Goal: Transaction & Acquisition: Purchase product/service

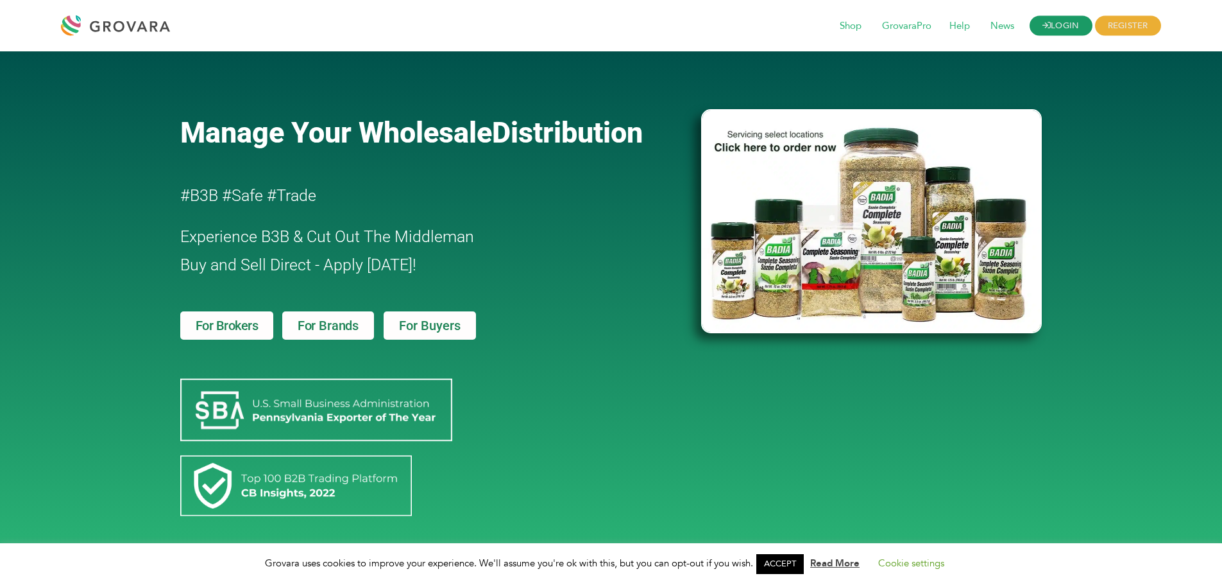
click at [593, 23] on link "LOGIN" at bounding box center [1061, 26] width 63 height 20
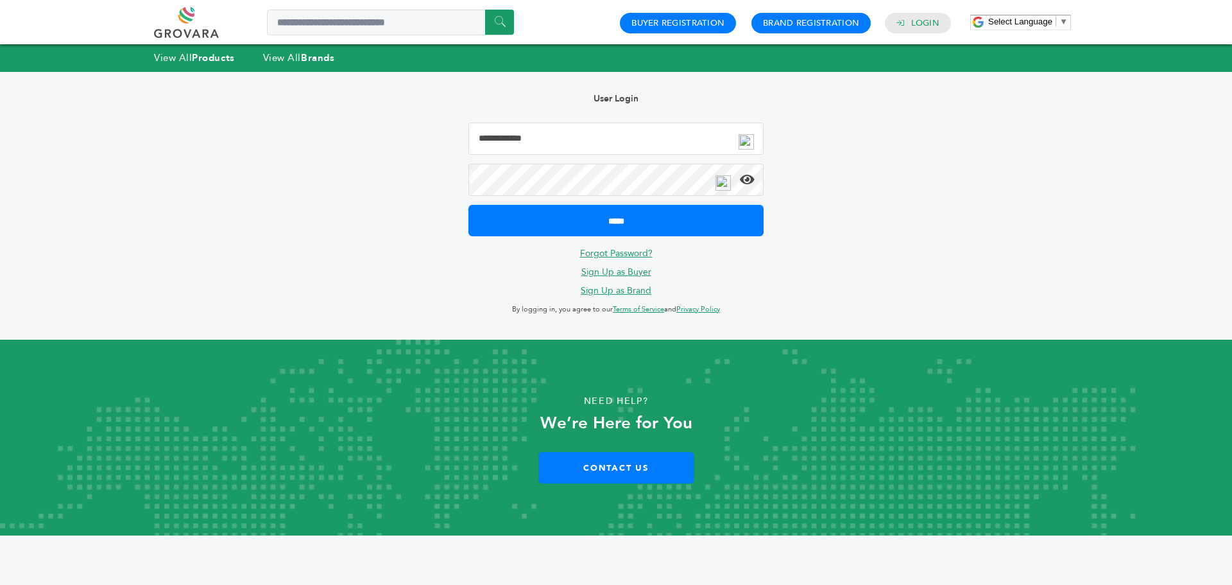
click at [573, 140] on input "Email Address" at bounding box center [615, 139] width 295 height 32
type input "**********"
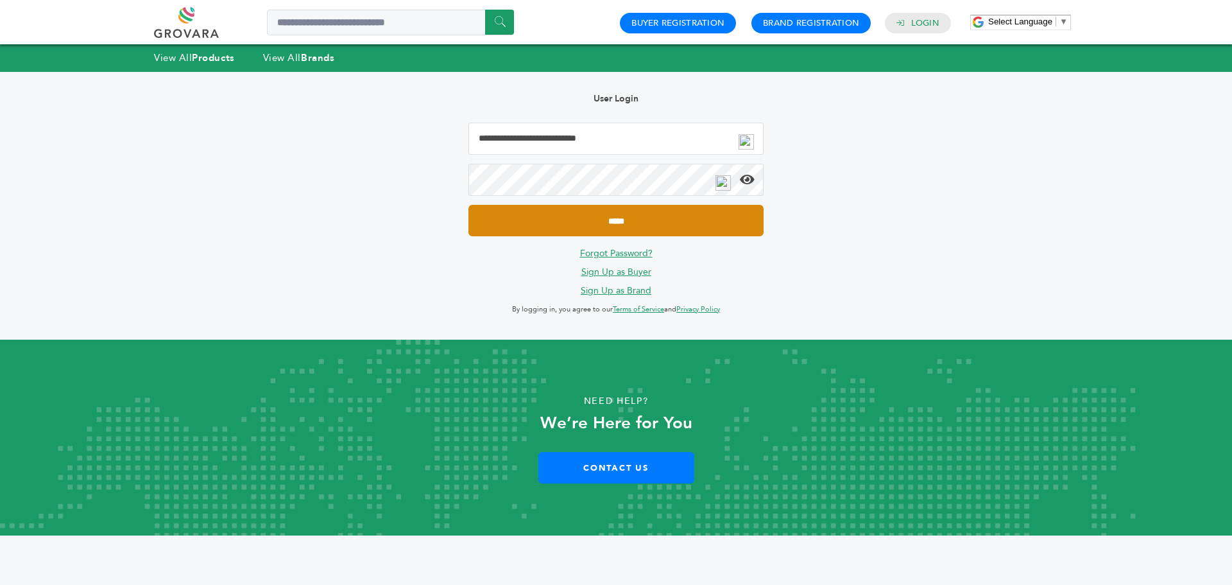
click at [536, 223] on input "*****" at bounding box center [615, 220] width 295 height 31
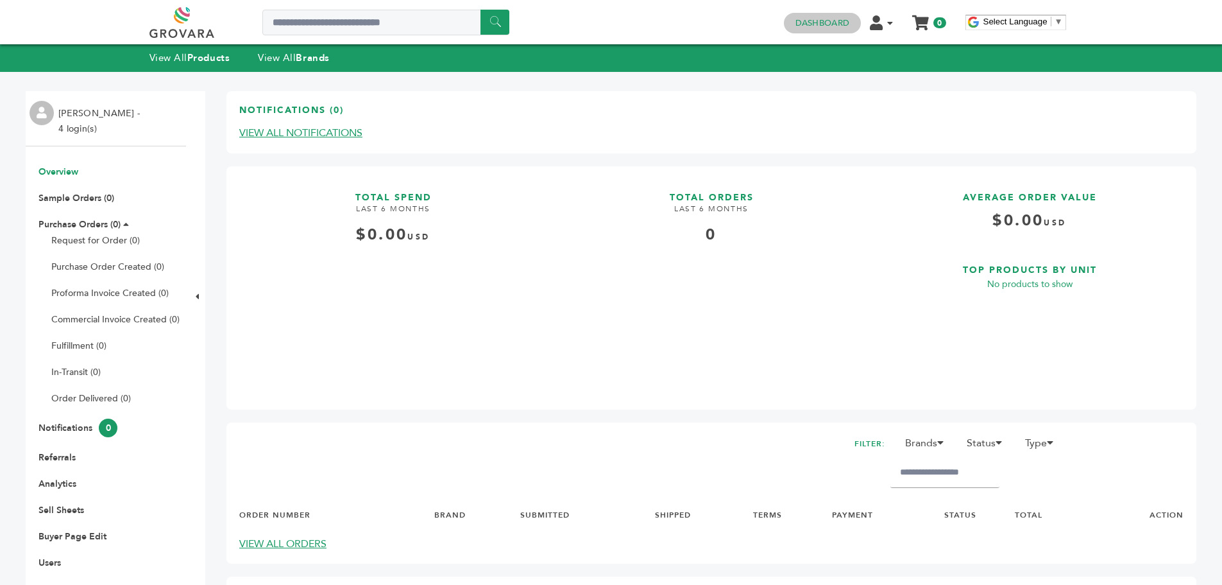
click at [823, 23] on link "Dashboard" at bounding box center [823, 23] width 54 height 12
click at [893, 26] on li "Edit Account Order Management Sign Out" at bounding box center [886, 22] width 33 height 12
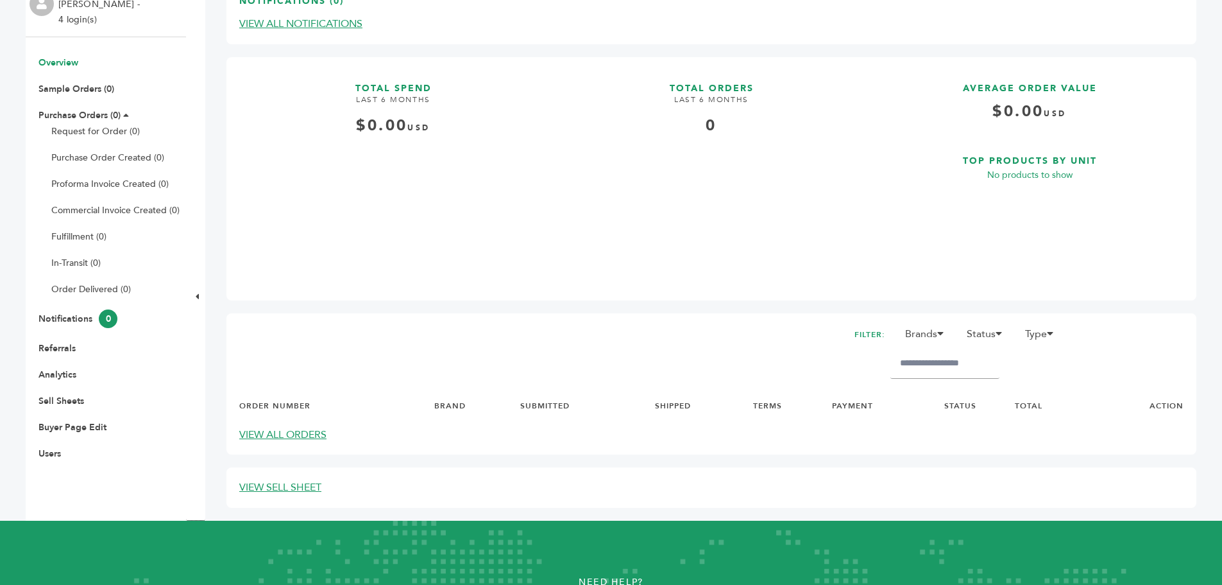
scroll to position [110, 0]
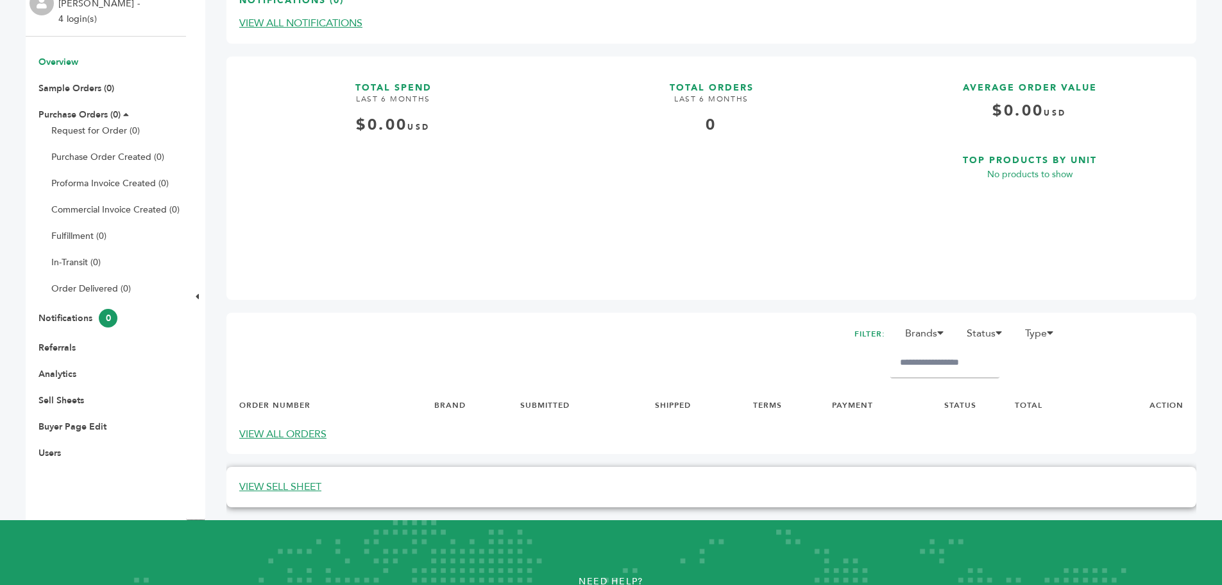
click at [292, 486] on link "VIEW SELL SHEET" at bounding box center [280, 486] width 82 height 14
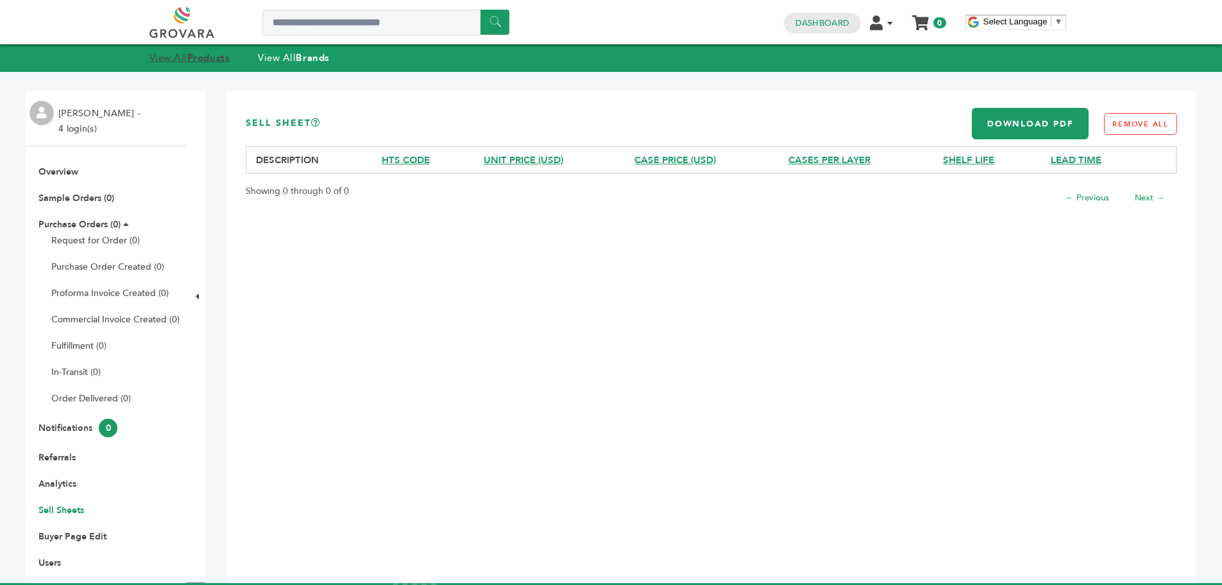
click at [183, 55] on link "View All Products" at bounding box center [189, 57] width 81 height 13
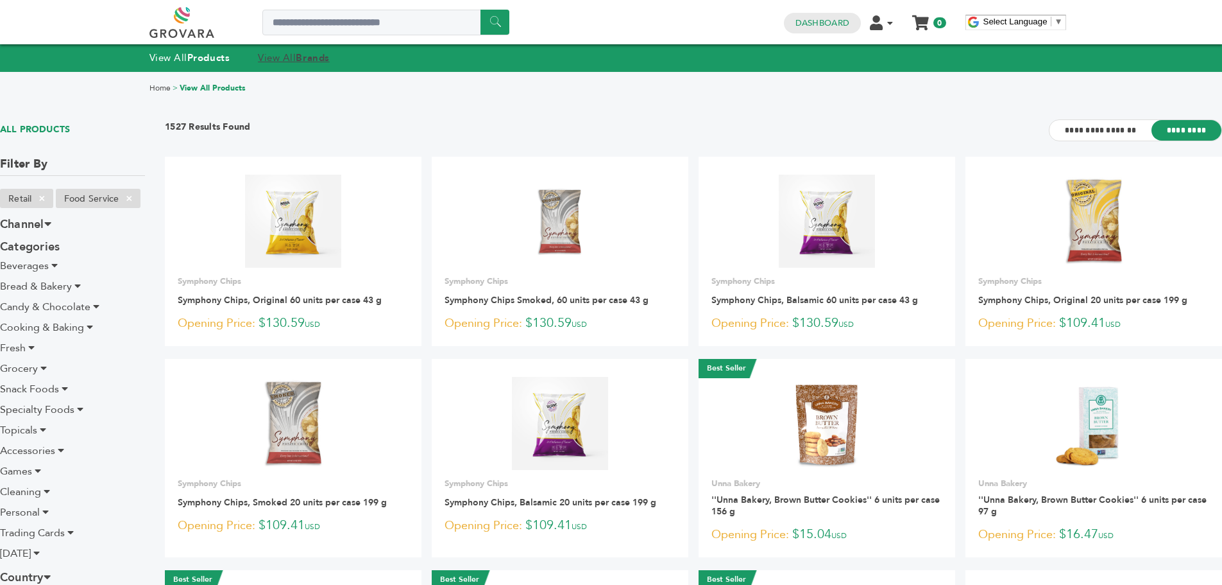
click at [284, 56] on link "View All Brands" at bounding box center [294, 57] width 72 height 13
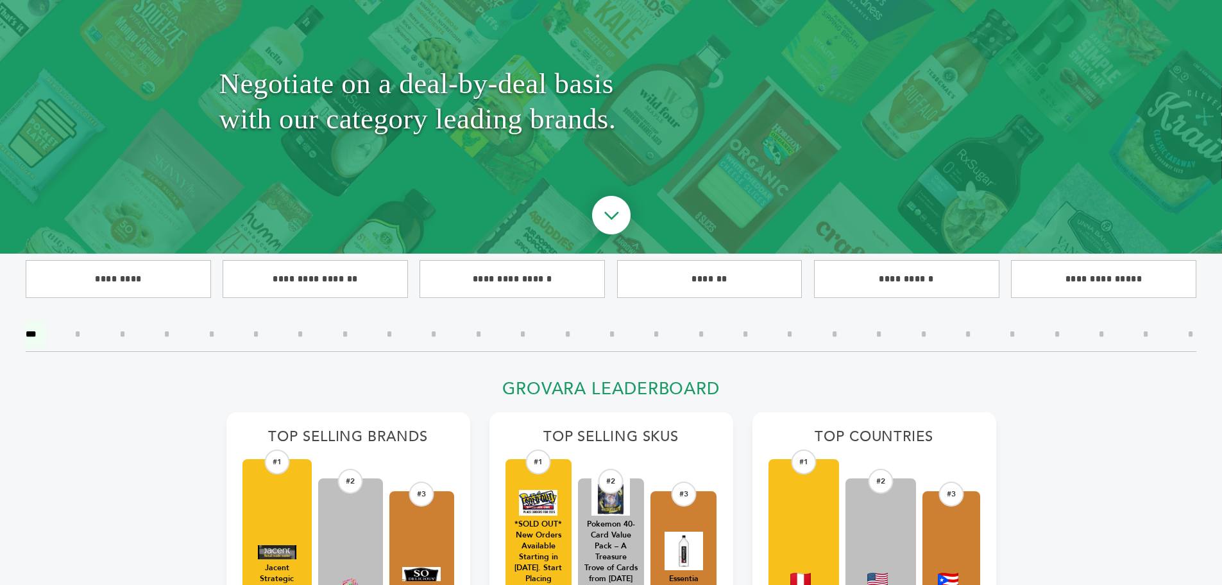
scroll to position [123, 0]
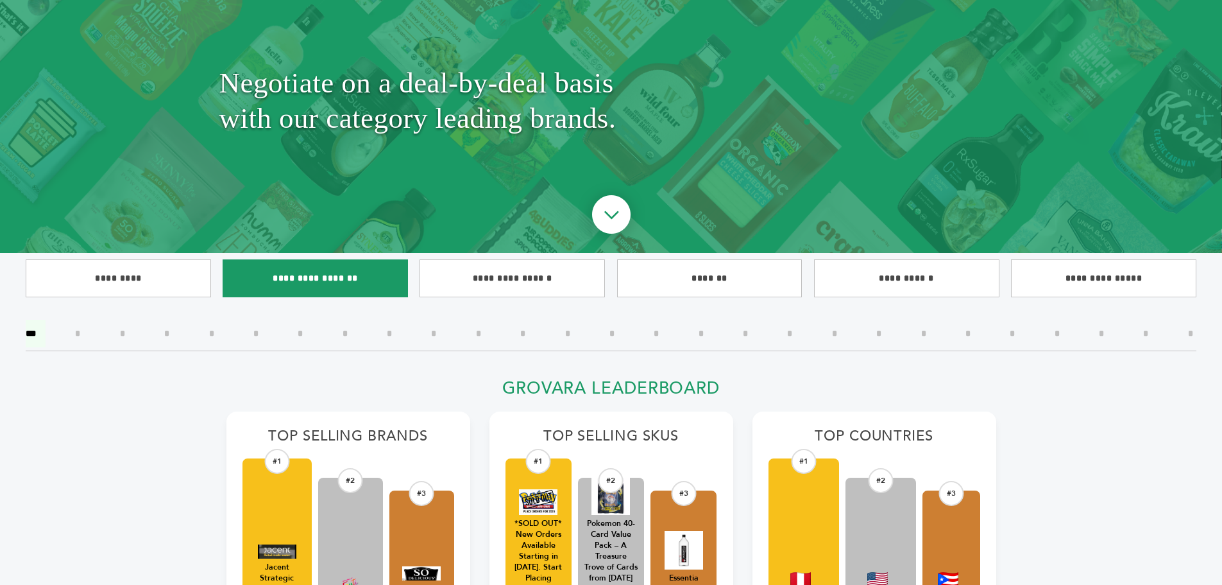
click at [314, 287] on input"] "**********" at bounding box center [315, 278] width 185 height 38
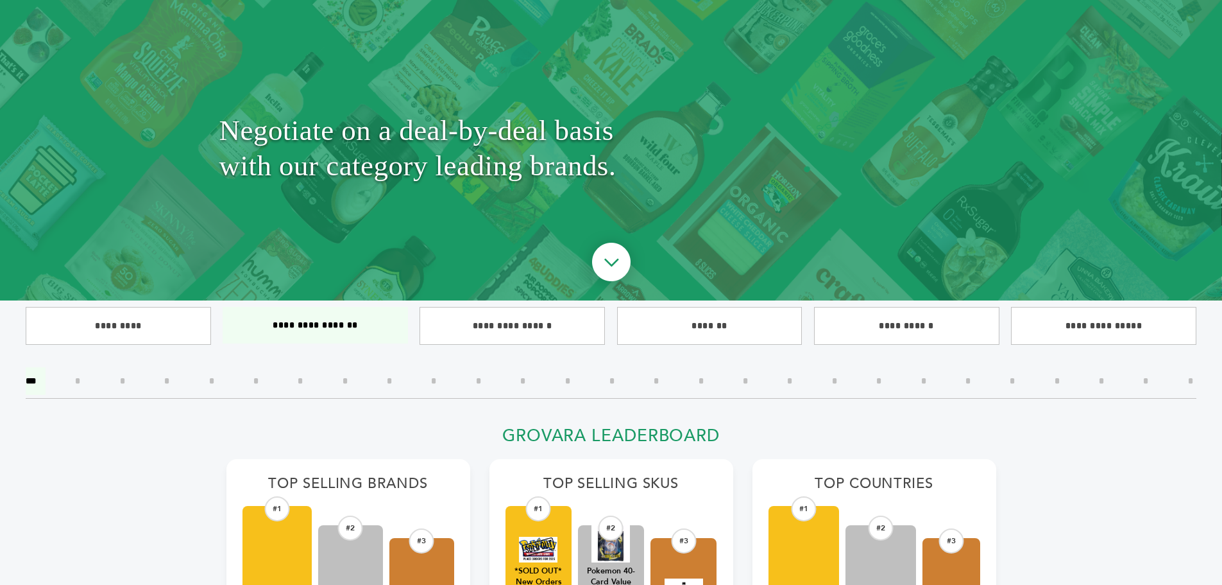
scroll to position [78, 0]
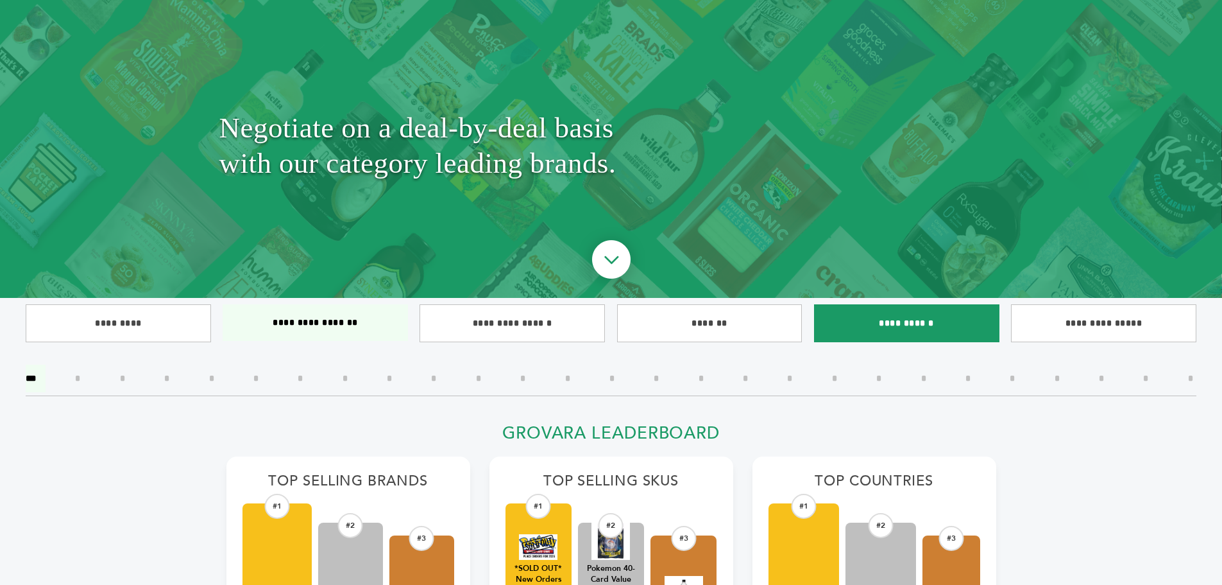
click at [877, 306] on input"] "**********" at bounding box center [906, 323] width 185 height 38
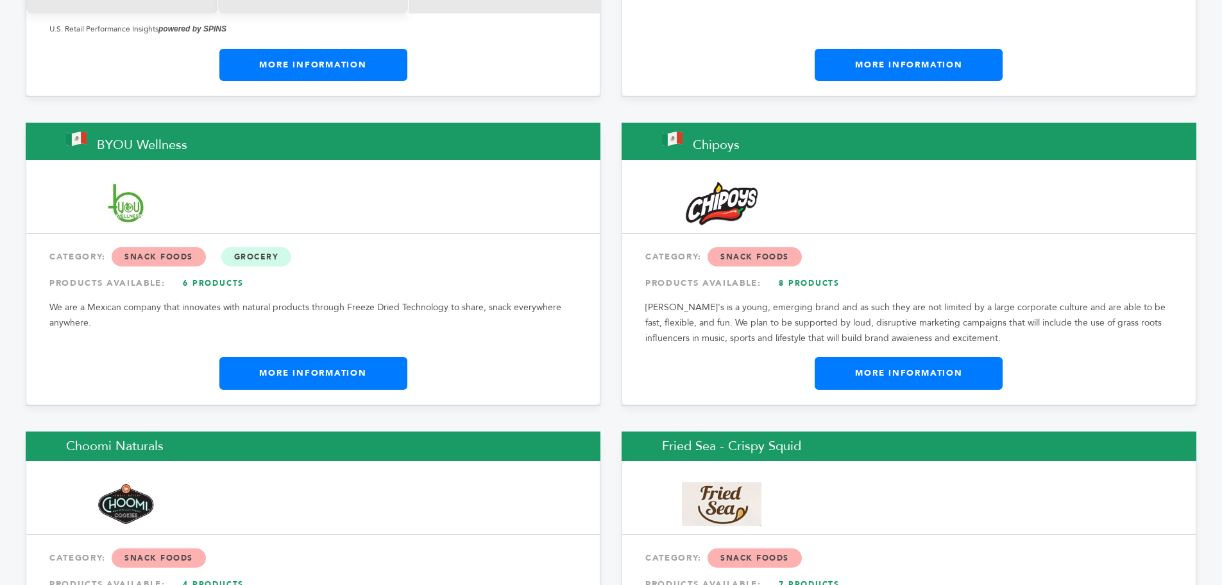
scroll to position [1866, 0]
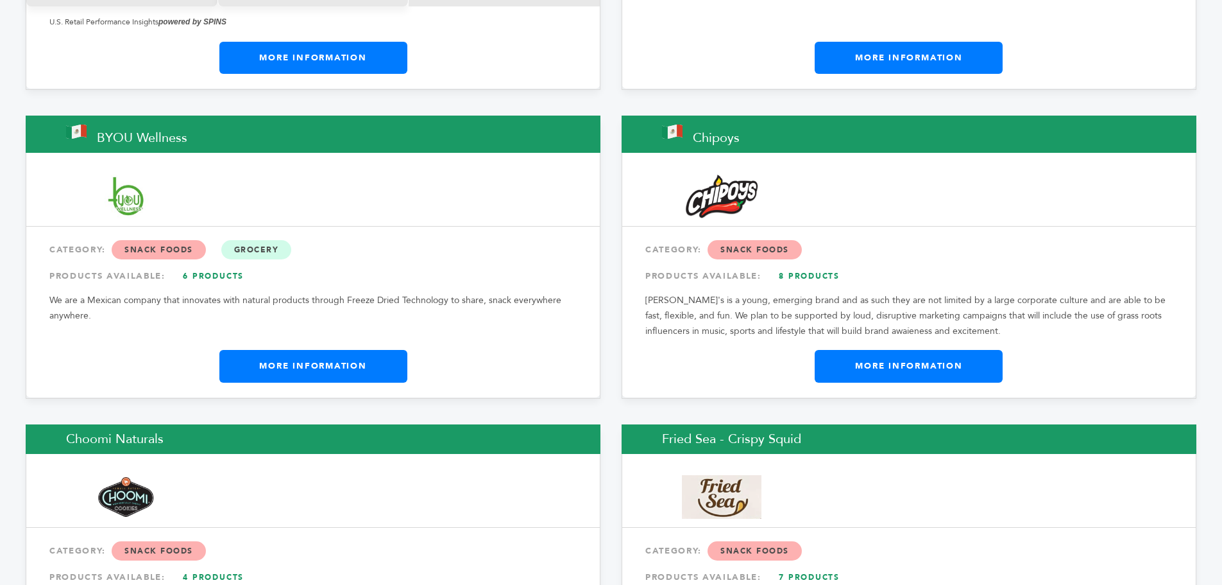
click at [801, 264] on link "8 Products" at bounding box center [810, 275] width 90 height 23
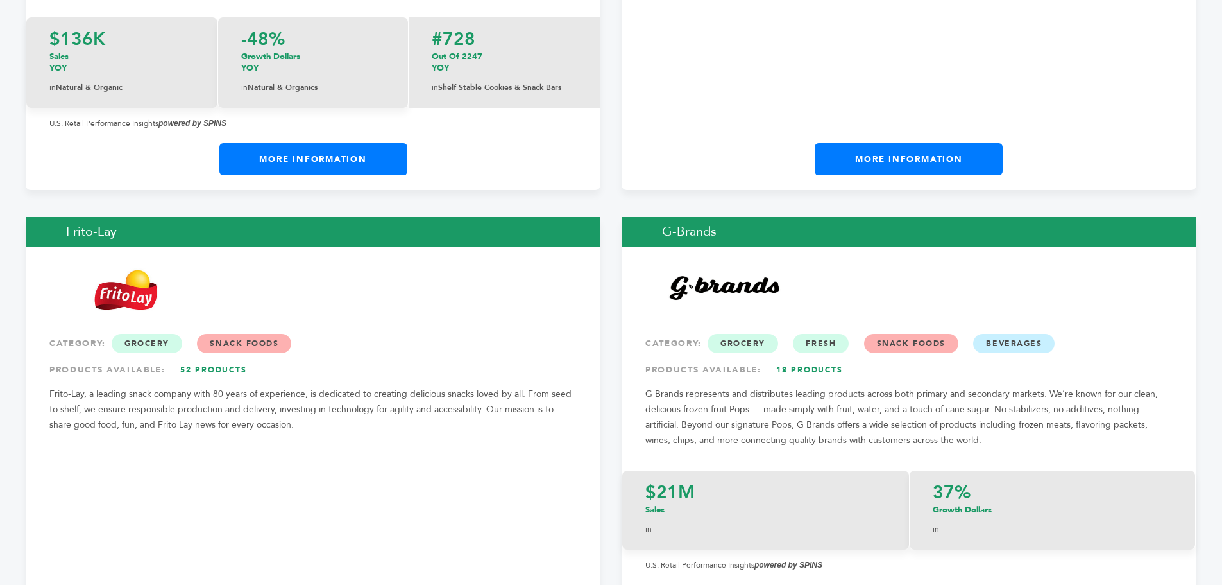
scroll to position [2574, 0]
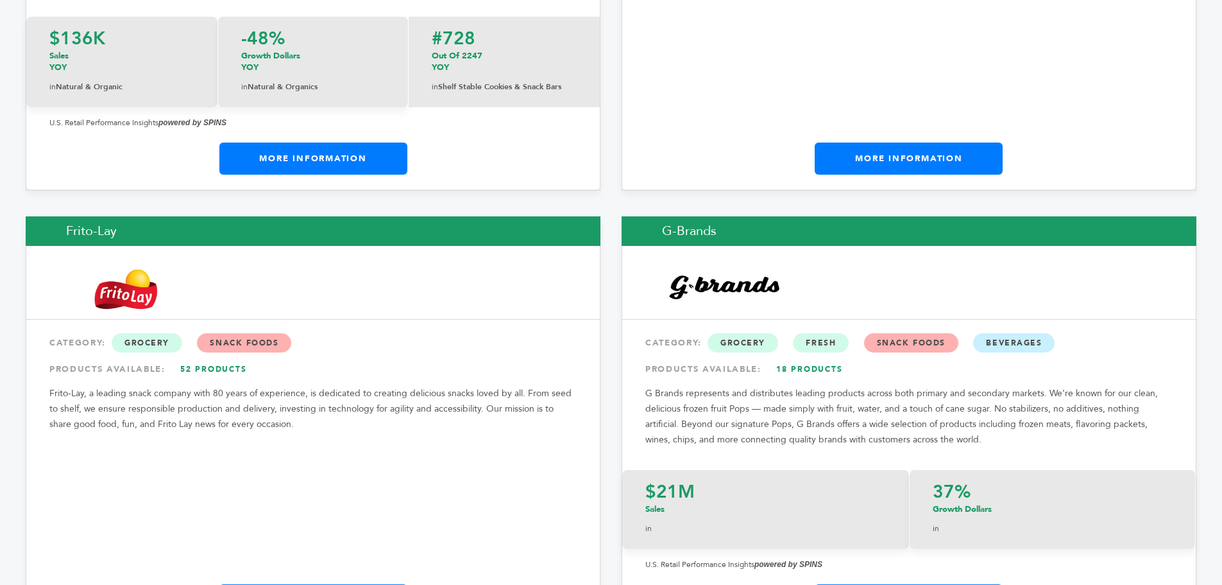
click at [201, 357] on link "52 Products" at bounding box center [214, 368] width 90 height 23
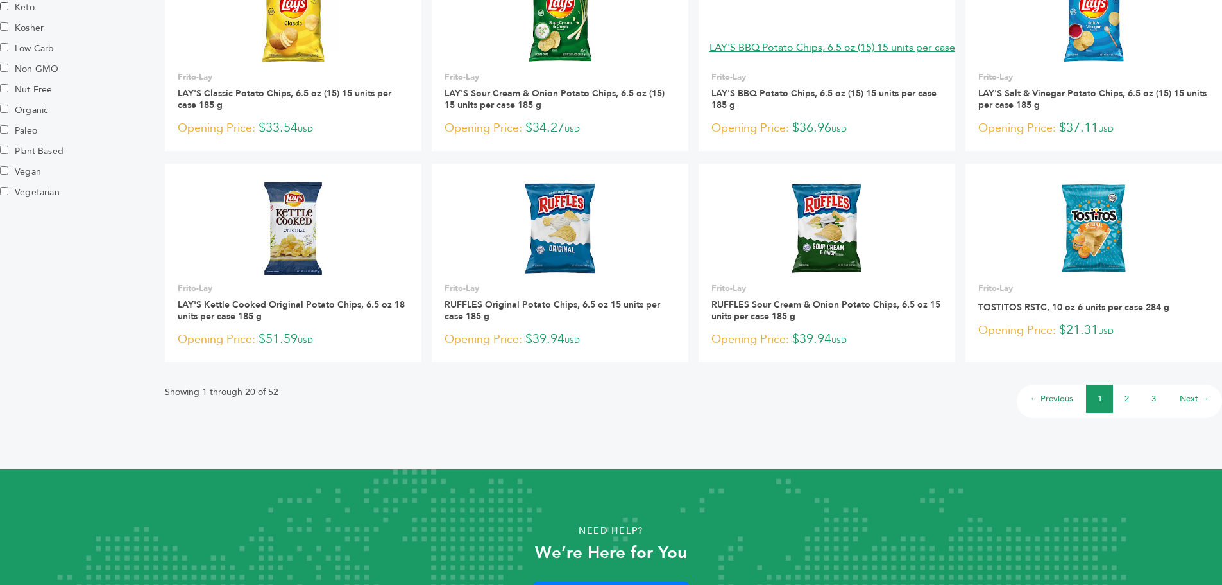
scroll to position [837, 0]
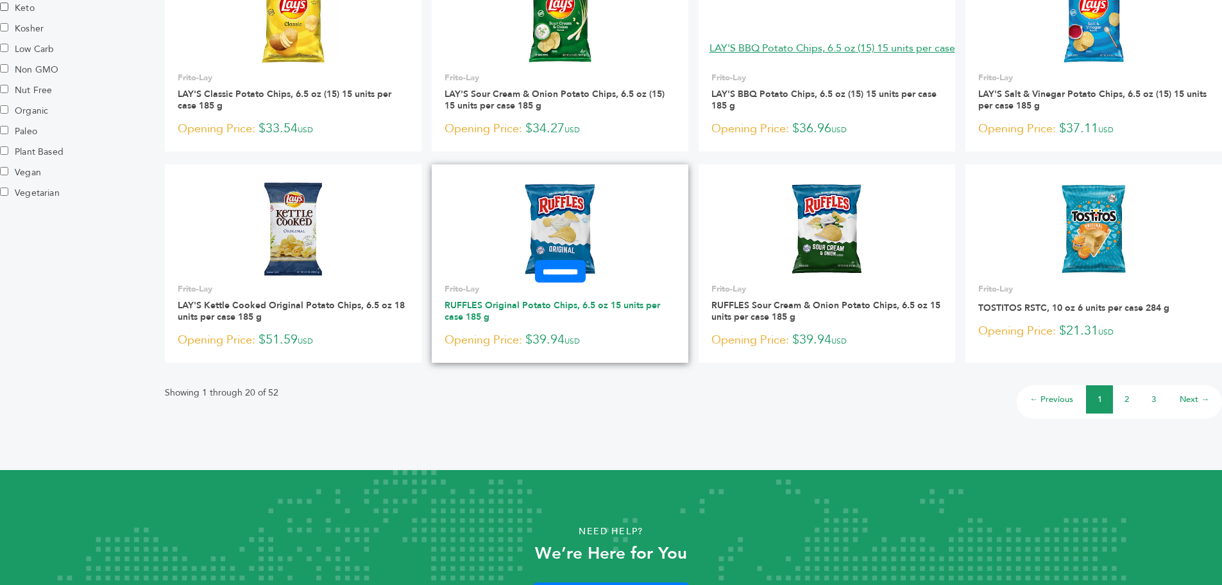
click at [562, 306] on link "RUFFLES Original Potato Chips, 6.5 oz 15 units per case 185 g" at bounding box center [553, 311] width 216 height 24
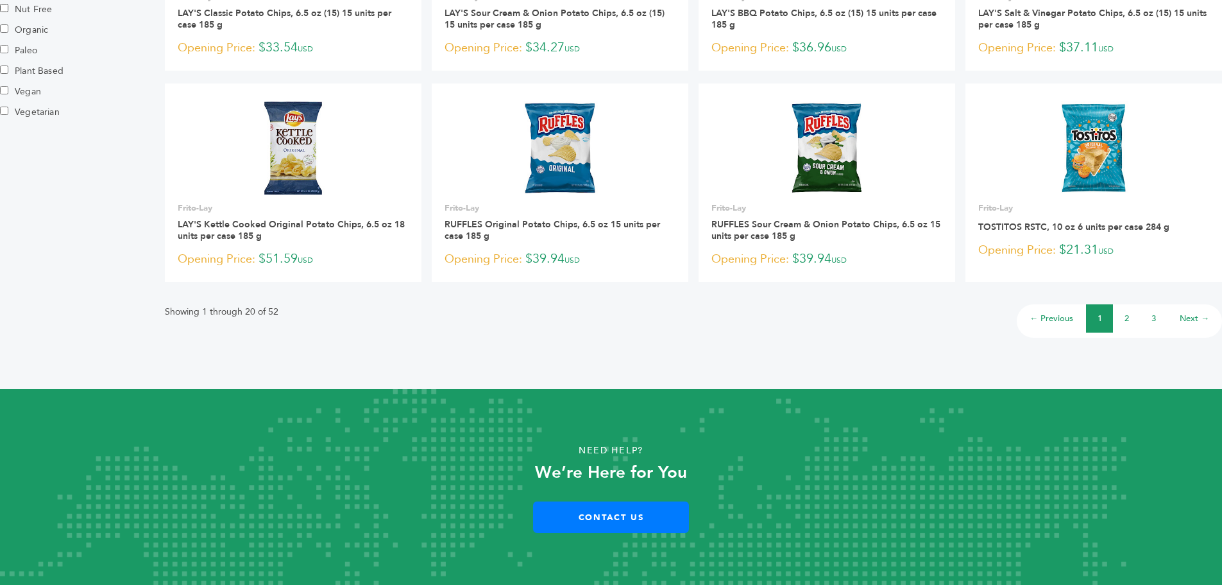
scroll to position [901, 0]
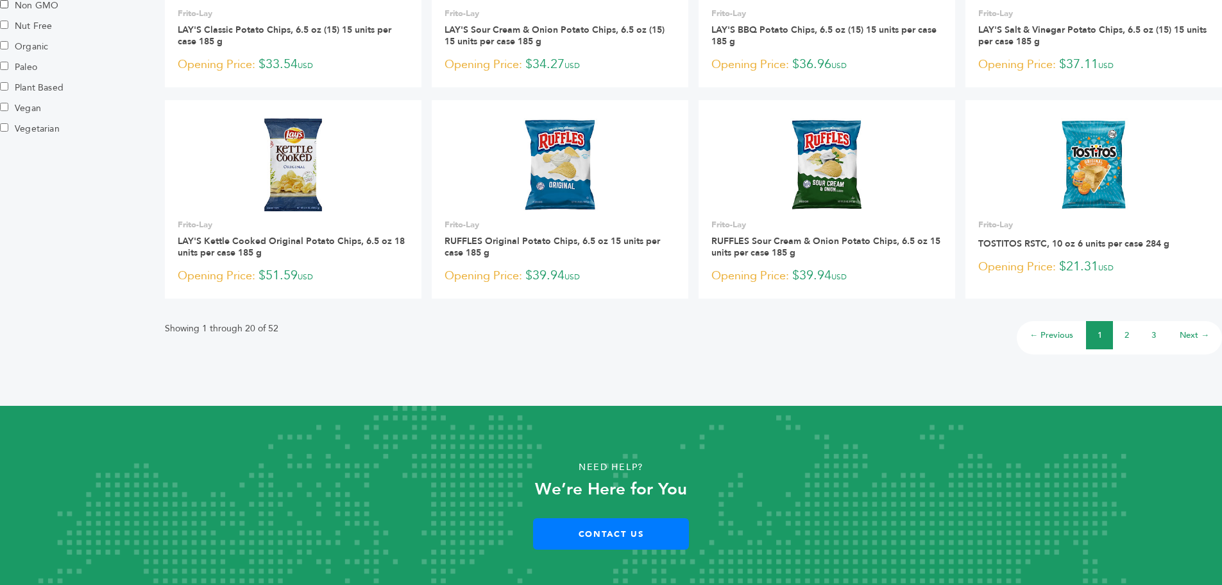
click at [1127, 333] on link "2" at bounding box center [1127, 335] width 4 height 12
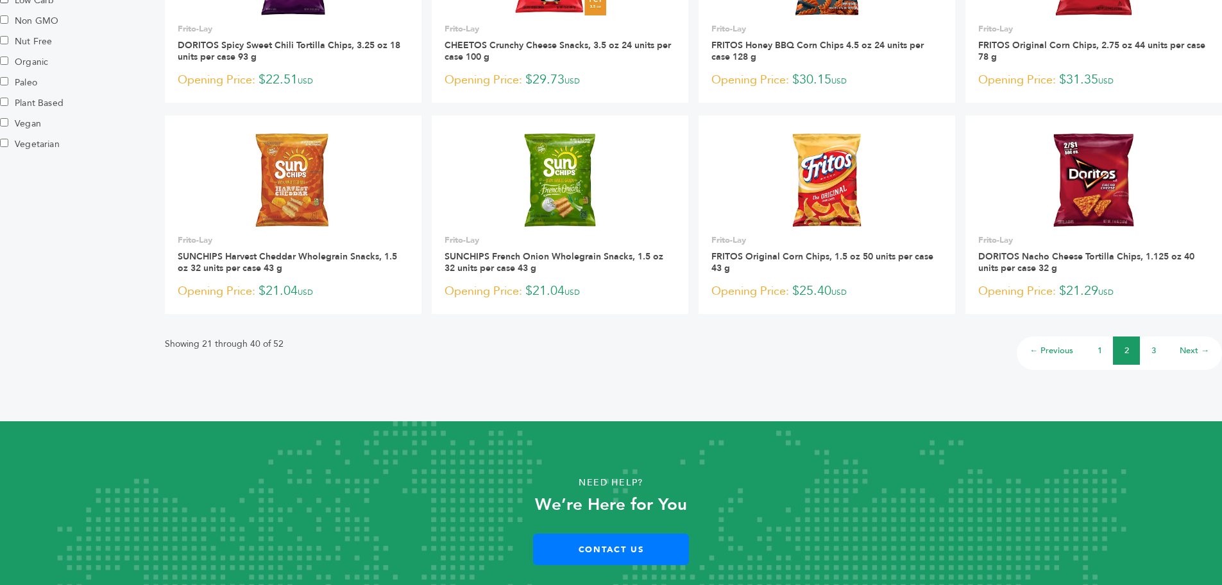
scroll to position [886, 0]
click at [1152, 354] on link "3" at bounding box center [1154, 350] width 4 height 12
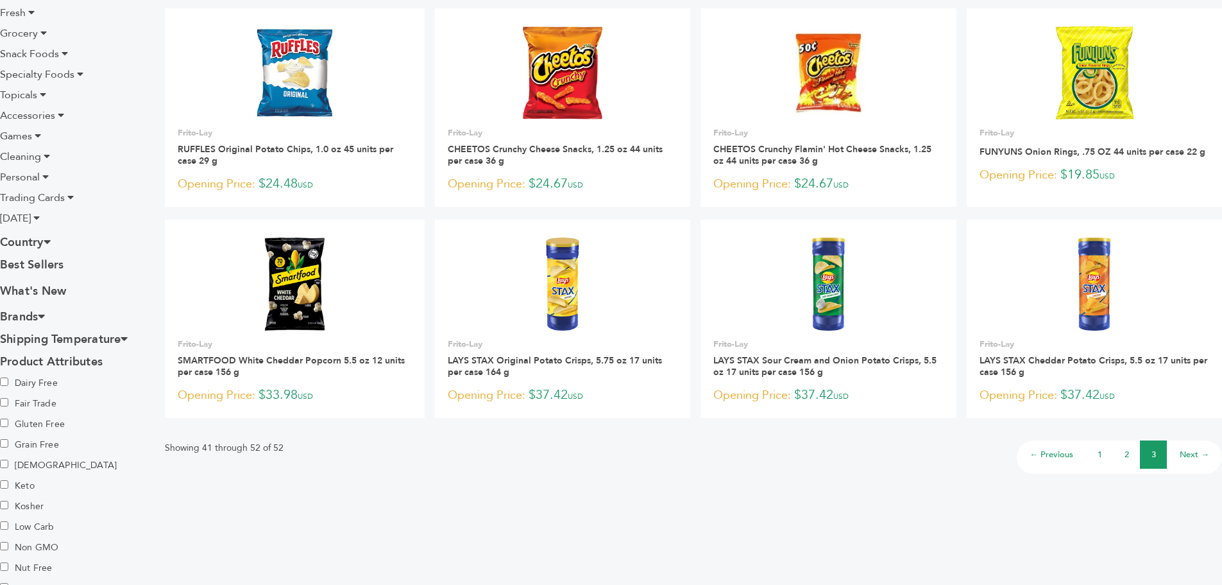
scroll to position [360, 0]
click at [1190, 452] on link "Next →" at bounding box center [1195, 454] width 30 height 12
click at [1190, 450] on link "Next →" at bounding box center [1195, 454] width 30 height 12
click at [1183, 452] on link "Next →" at bounding box center [1195, 454] width 30 height 12
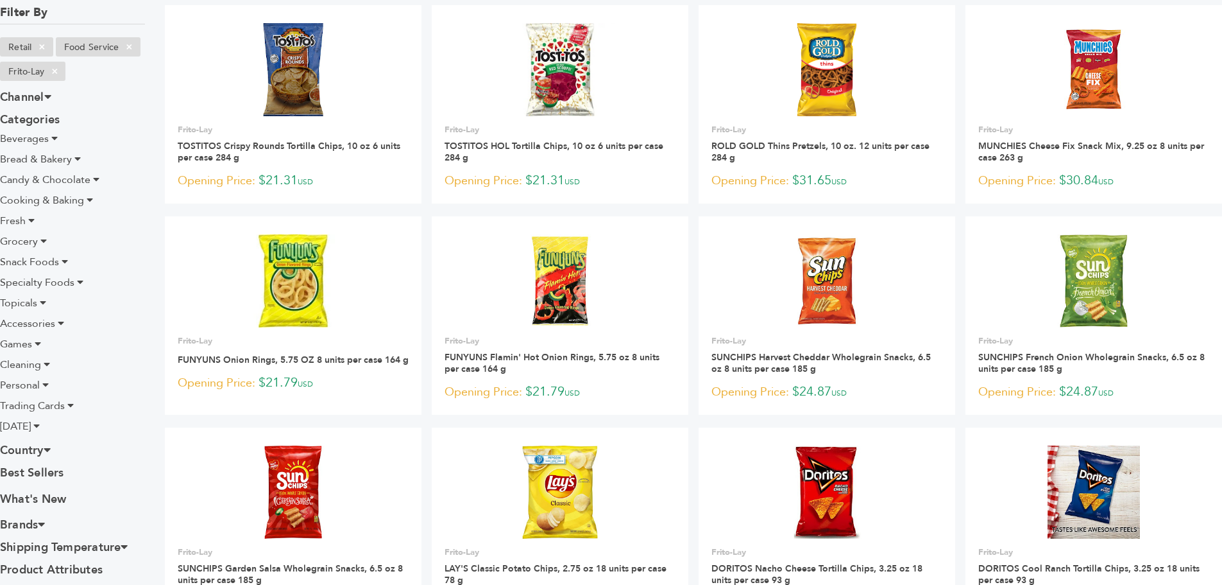
scroll to position [152, 0]
click at [90, 178] on li "Candy & Chocolate" at bounding box center [72, 178] width 145 height 15
click at [68, 177] on span "Candy & Chocolate" at bounding box center [45, 179] width 90 height 14
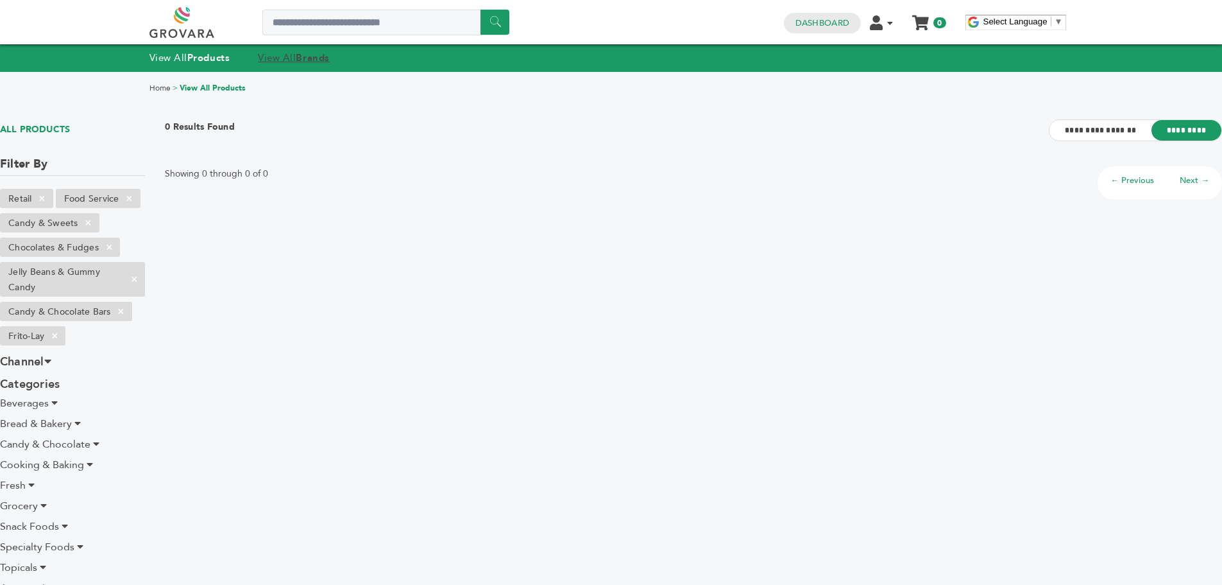
click at [296, 54] on link "View All Brands" at bounding box center [294, 57] width 72 height 13
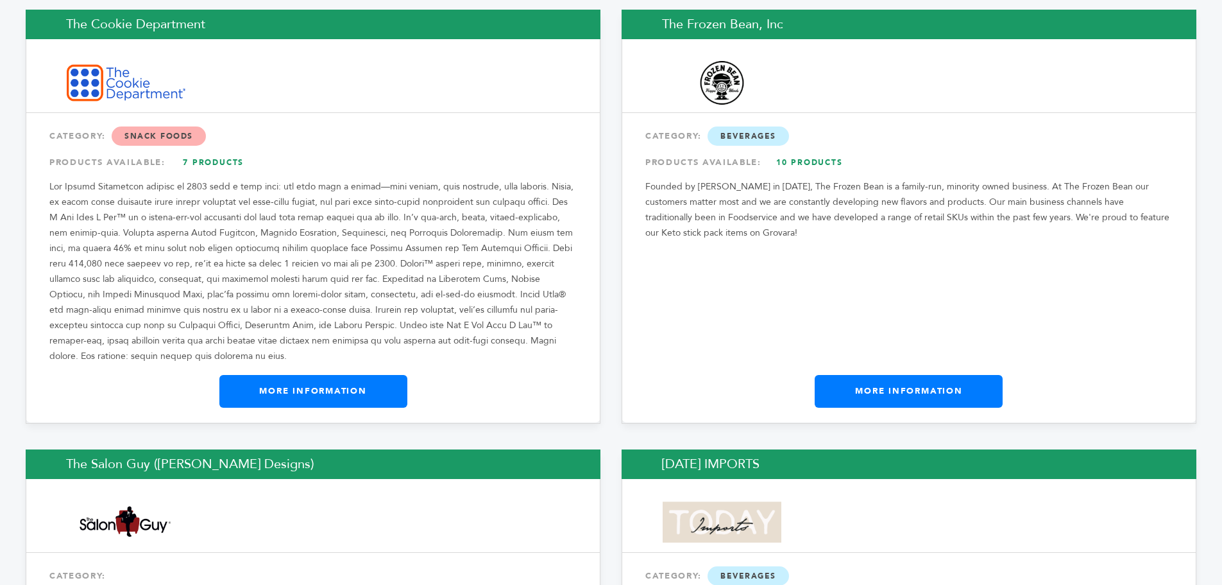
scroll to position [20589, 0]
